Goal: Find specific page/section: Find specific page/section

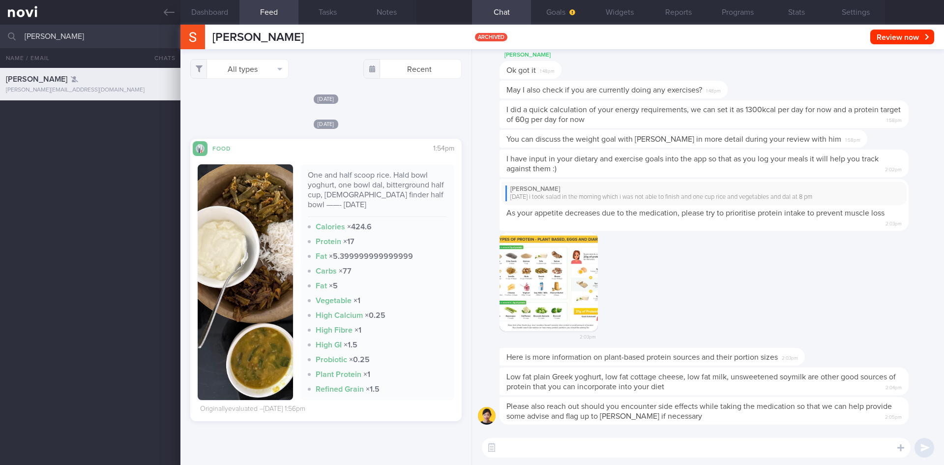
select select "7"
drag, startPoint x: 79, startPoint y: 41, endPoint x: 0, endPoint y: 37, distance: 78.8
click at [0, 37] on input "[PERSON_NAME]" at bounding box center [472, 37] width 944 height 24
type input "[PERSON_NAME]"
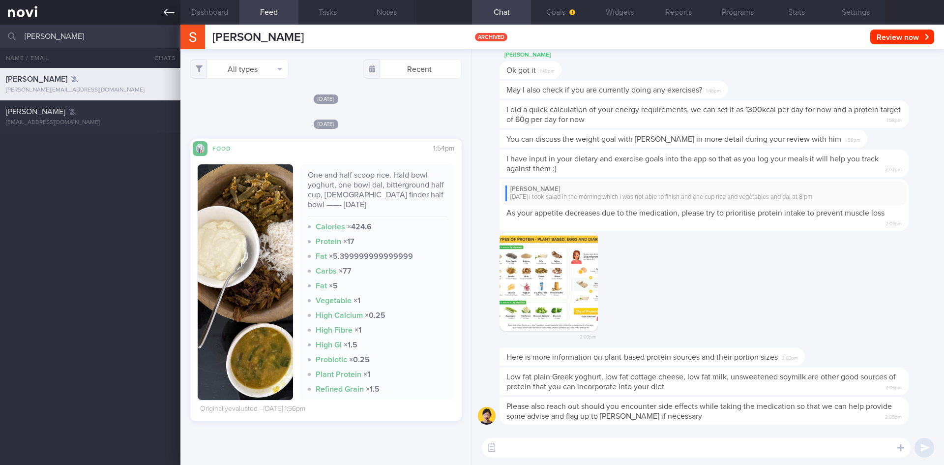
click at [171, 10] on icon at bounding box center [169, 12] width 11 height 11
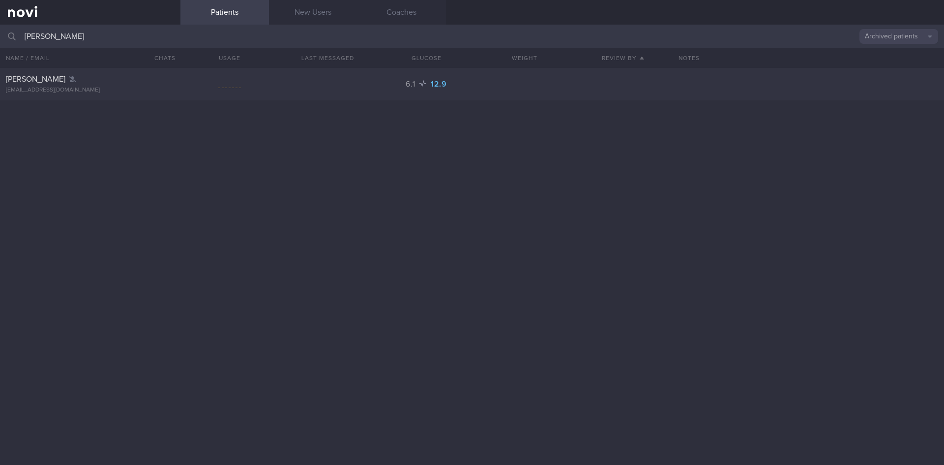
click at [888, 38] on button "Archived patients" at bounding box center [899, 36] width 79 height 15
click at [909, 69] on button "All active patients" at bounding box center [899, 68] width 79 height 15
click at [63, 37] on input "[PERSON_NAME]" at bounding box center [472, 37] width 944 height 24
click at [392, 109] on div "[PERSON_NAME] [EMAIL_ADDRESS][DOMAIN_NAME]" at bounding box center [472, 99] width 944 height 32
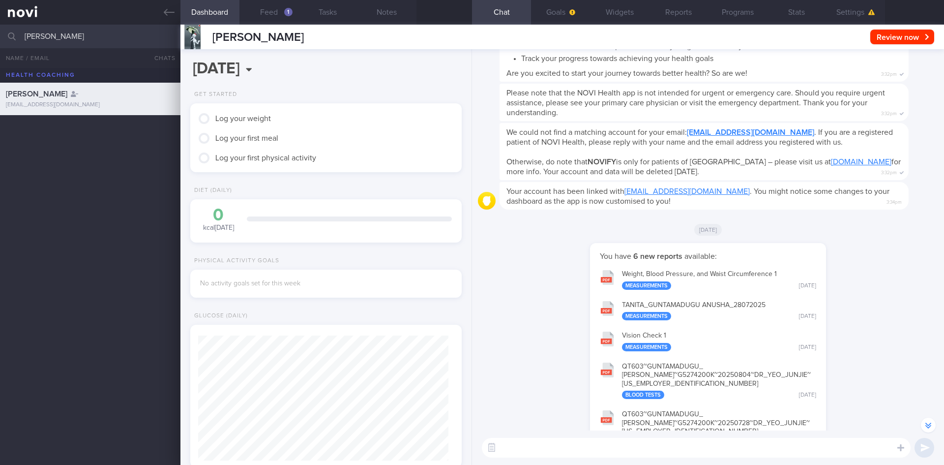
scroll to position [-49, 0]
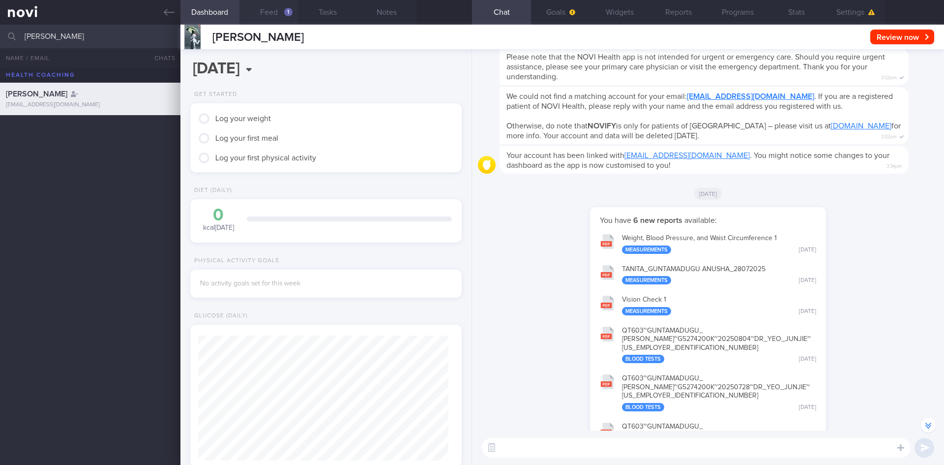
click at [276, 12] on button "Feed 1" at bounding box center [269, 12] width 59 height 25
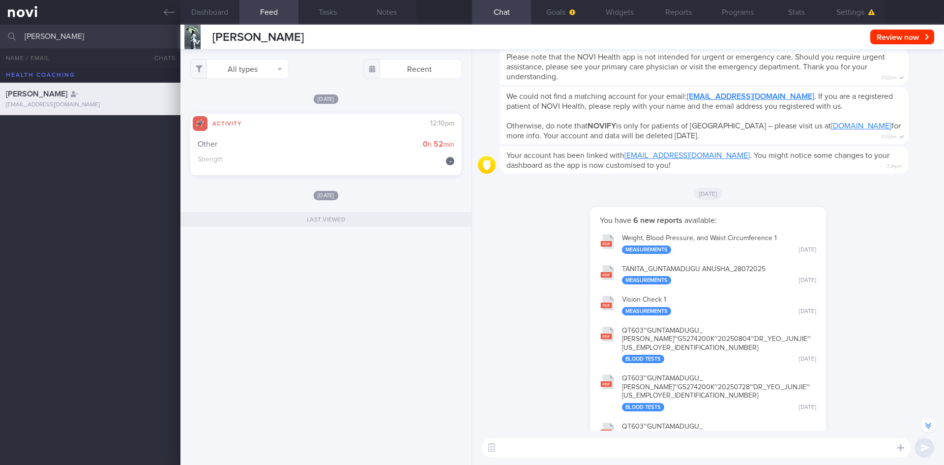
click at [303, 145] on div "Other 0 h 52 min" at bounding box center [326, 144] width 257 height 10
click at [172, 14] on icon at bounding box center [169, 12] width 11 height 11
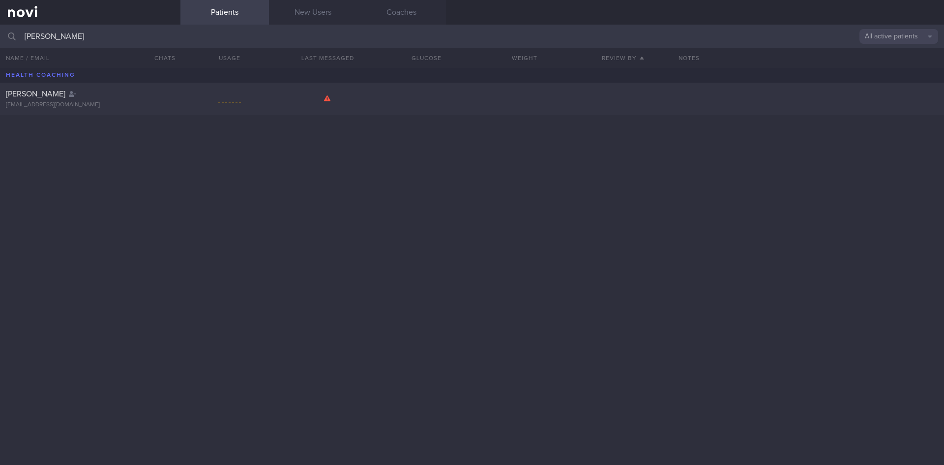
drag, startPoint x: 68, startPoint y: 41, endPoint x: 19, endPoint y: 30, distance: 50.6
click at [3, 27] on div "[PERSON_NAME] All active patients Assigned patients All active patients Archive…" at bounding box center [472, 37] width 944 height 24
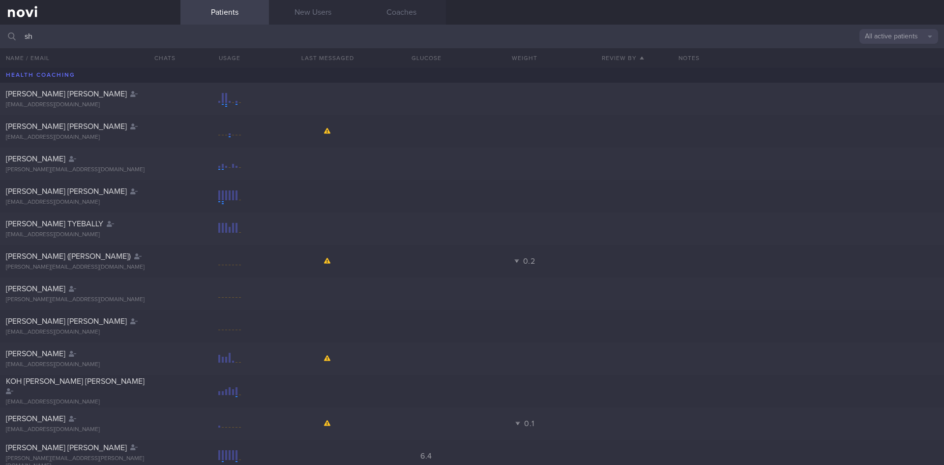
type input "s"
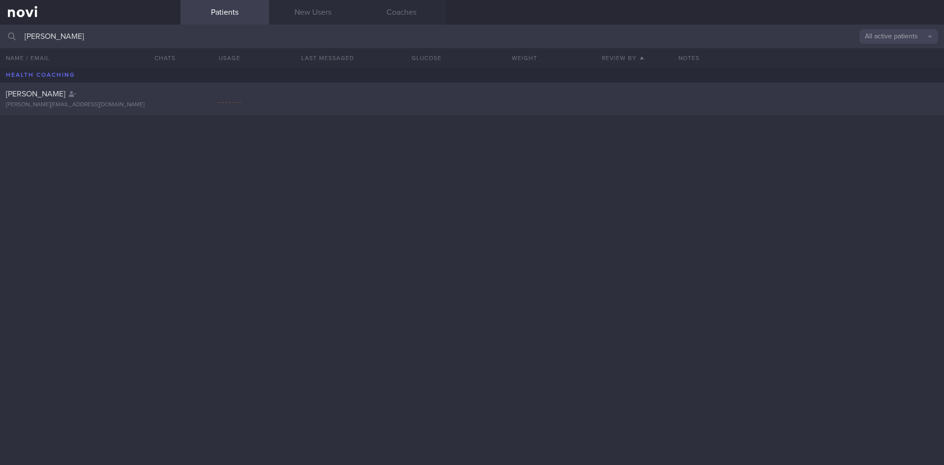
type input "[PERSON_NAME]"
click at [176, 96] on div "[PERSON_NAME] [PERSON_NAME][EMAIL_ADDRESS][DOMAIN_NAME]" at bounding box center [90, 99] width 181 height 20
select select "7"
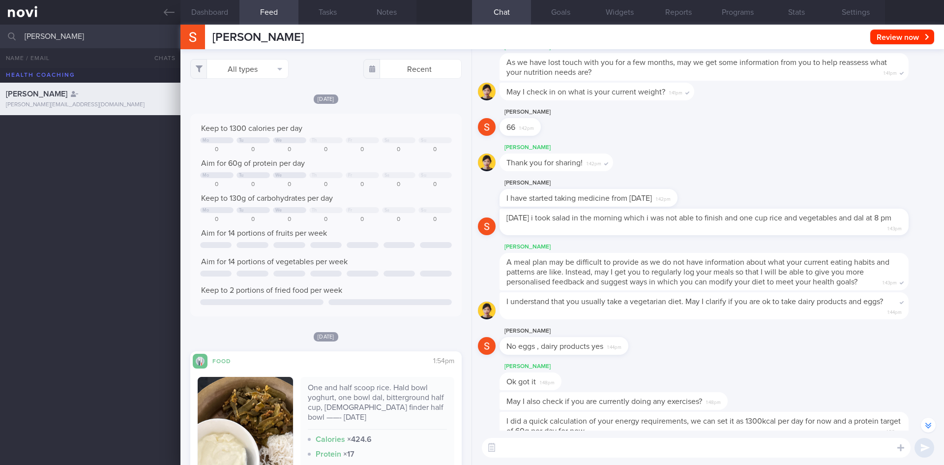
scroll to position [-120, 0]
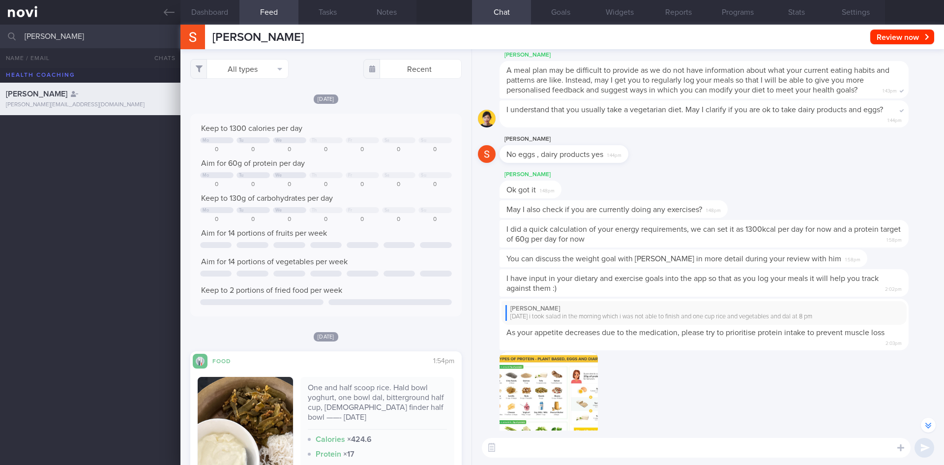
click at [926, 427] on button "button" at bounding box center [928, 425] width 15 height 15
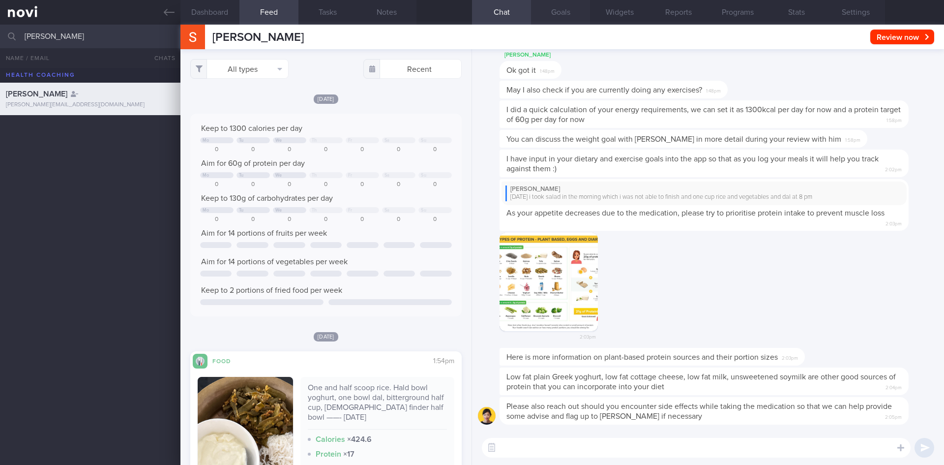
click at [565, 6] on button "Goals" at bounding box center [560, 12] width 59 height 25
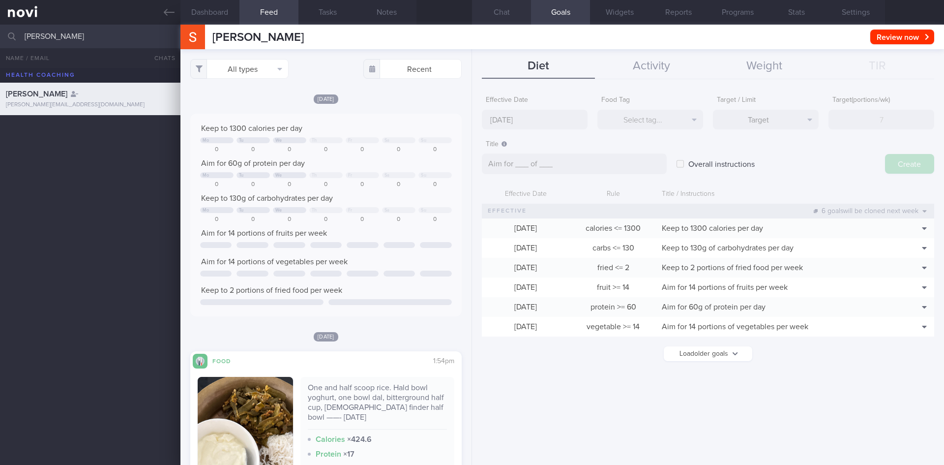
click at [507, 19] on button "Chat" at bounding box center [501, 12] width 59 height 25
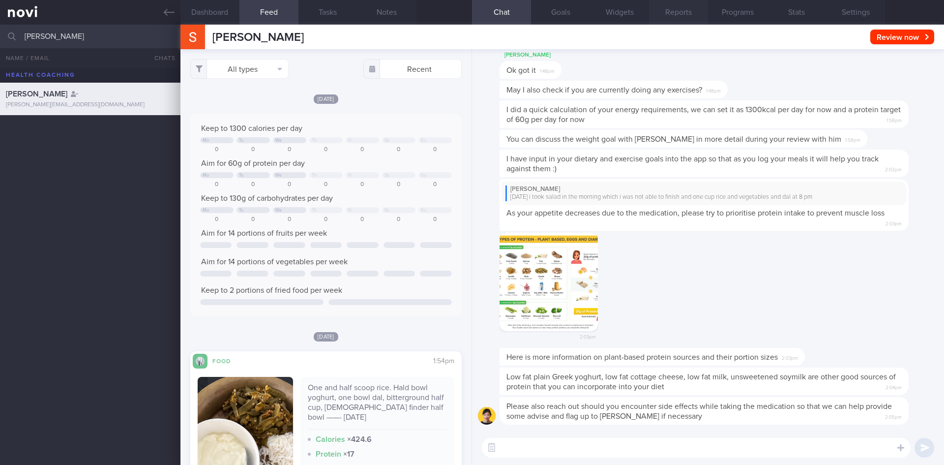
click at [679, 16] on button "Reports" at bounding box center [678, 12] width 59 height 25
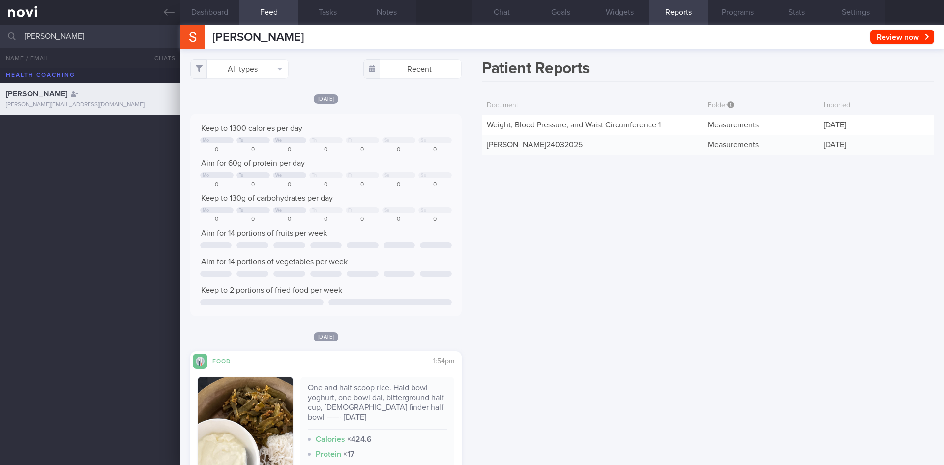
drag, startPoint x: 48, startPoint y: 42, endPoint x: 29, endPoint y: 41, distance: 19.7
click at [28, 41] on input "[PERSON_NAME]" at bounding box center [472, 37] width 944 height 24
type input "d"
